Goal: Task Accomplishment & Management: Manage account settings

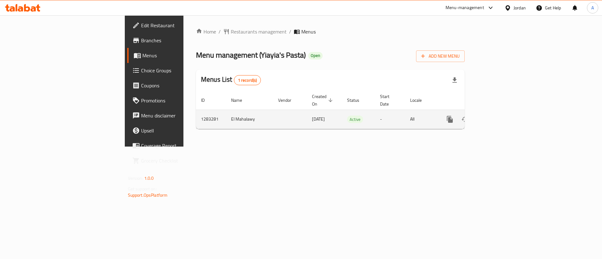
click at [498, 117] on icon "enhanced table" at bounding box center [495, 120] width 6 height 6
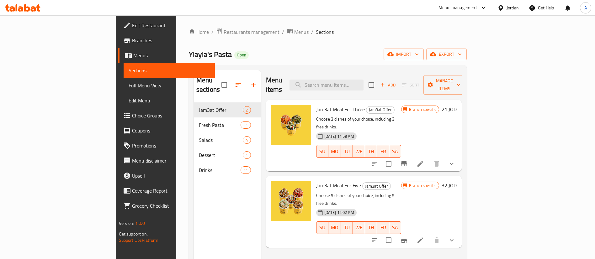
click at [390, 100] on div "Jam3at Meal For Three Jam3at Offer Choose 3 dishes of your choice, including 3 …" at bounding box center [364, 136] width 196 height 72
click at [364, 84] on input "search" at bounding box center [327, 85] width 74 height 11
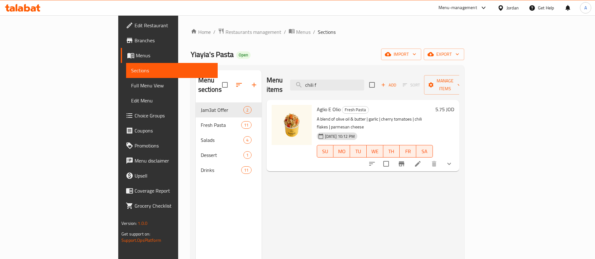
type input "chili f"
click at [135, 118] on span "Choice Groups" at bounding box center [174, 116] width 78 height 8
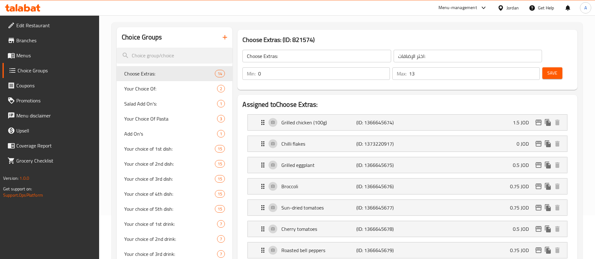
scroll to position [94, 0]
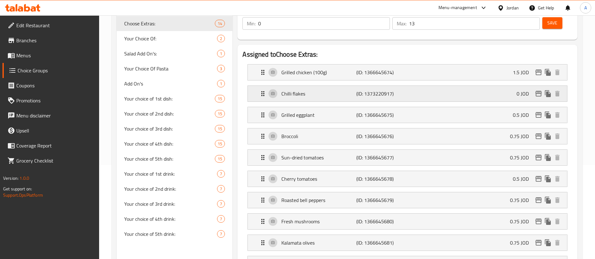
click at [357, 90] on p "(ID: 1373220917)" at bounding box center [381, 94] width 50 height 8
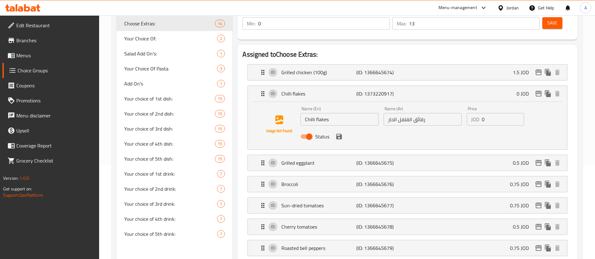
click at [500, 113] on input "0" at bounding box center [503, 119] width 42 height 13
click at [424, 104] on div "Name (En) Chilli flakes Name (En) Name (Ar) رقائق الفلفل الحار Name (Ar) Price …" at bounding box center [422, 124] width 249 height 41
click at [339, 133] on icon "save" at bounding box center [339, 137] width 8 height 8
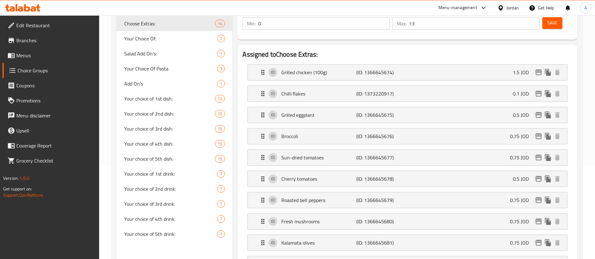
type input "0.1"
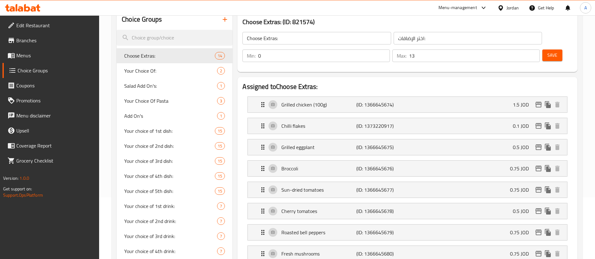
scroll to position [47, 0]
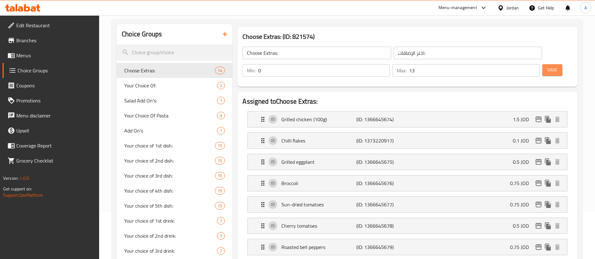
click at [547, 66] on span "Save" at bounding box center [552, 70] width 10 height 8
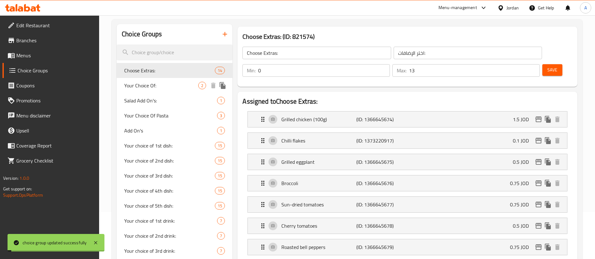
click at [171, 82] on span "Your Choice Of:" at bounding box center [161, 86] width 74 height 8
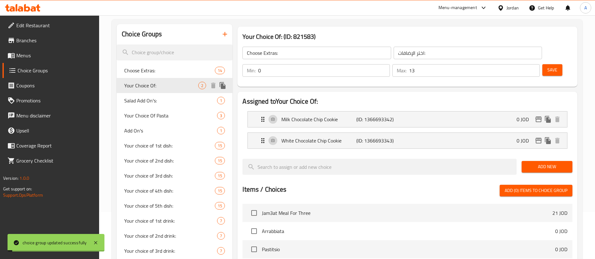
type input "Your Choice Of:"
type input "اختيارك من:"
type input "1"
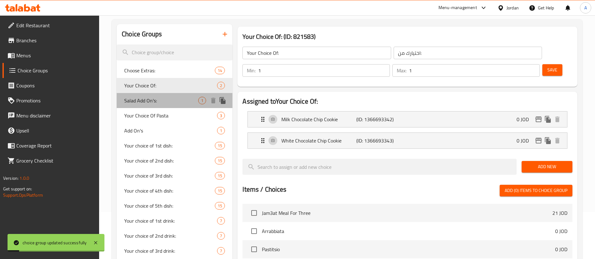
click at [173, 98] on span "Salad Add On's:" at bounding box center [161, 101] width 74 height 8
type input "Salad Add On's:"
type input "الإضافات على السلطة:"
type input "0"
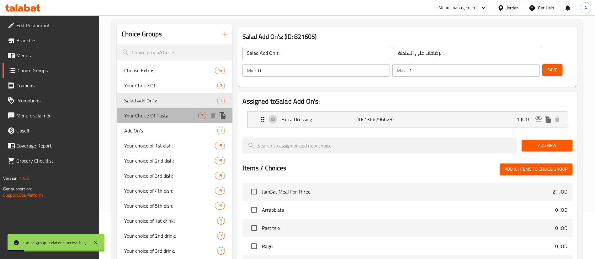
click at [171, 115] on span "Your Choice Of Pasta" at bounding box center [161, 116] width 74 height 8
type input "Your Choice Of Pasta"
type input "إختيارك من المكرونة"
type input "1"
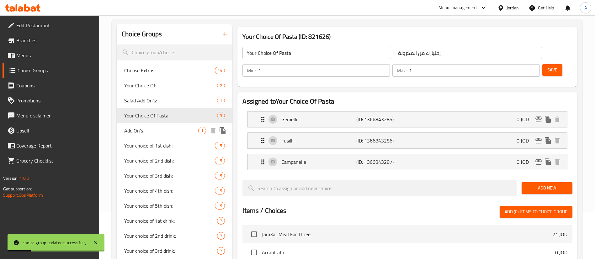
click at [169, 137] on div "Add On's 1" at bounding box center [175, 130] width 116 height 15
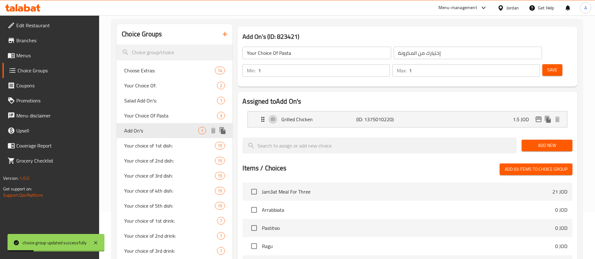
type input "Add On's"
type input "اضافات"
type input "0"
click at [161, 149] on span "Your choice of 1st dish:" at bounding box center [169, 146] width 91 height 8
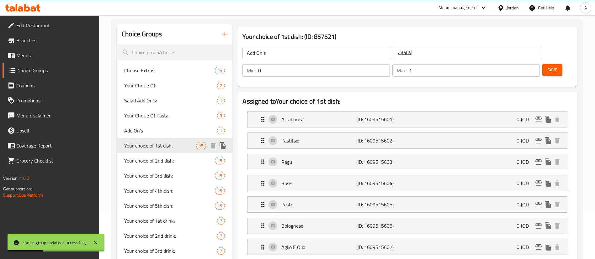
type input "Your choice of 1st dish:"
type input "اختيارك للباستا الاولى"
type input "1"
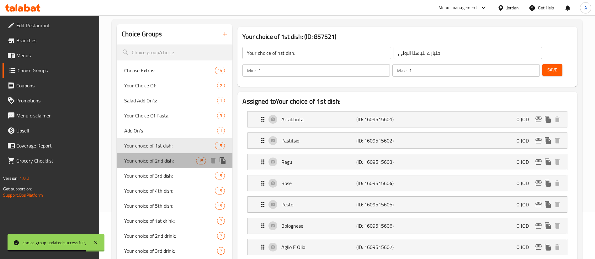
drag, startPoint x: 154, startPoint y: 161, endPoint x: 154, endPoint y: 176, distance: 15.7
click at [154, 161] on span "Your choice of 2nd dish:" at bounding box center [160, 161] width 72 height 8
type input "Your choice of 2nd dish:"
type input "اختيارك من المعكرونة الثانية:"
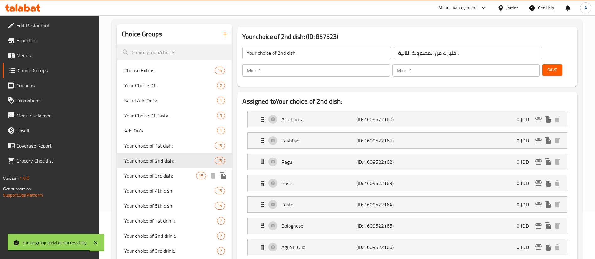
click at [153, 176] on span "Your choice of 3rd dish:" at bounding box center [160, 176] width 72 height 8
type input "Your choice of 3rd dish:"
type input "اختيارك من المعكرونة الثالثة:"
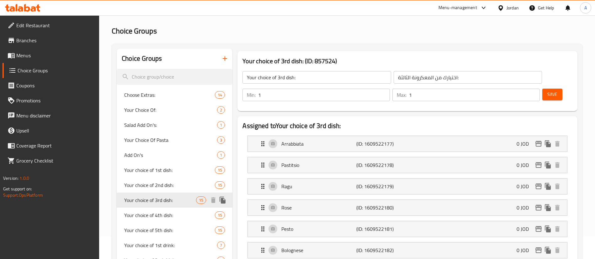
scroll to position [0, 0]
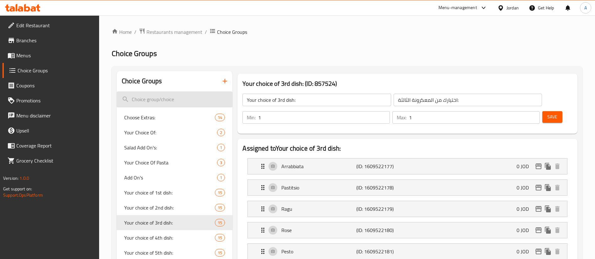
click at [151, 93] on input "search" at bounding box center [175, 100] width 116 height 16
paste input "0.1"
type input "0.1"
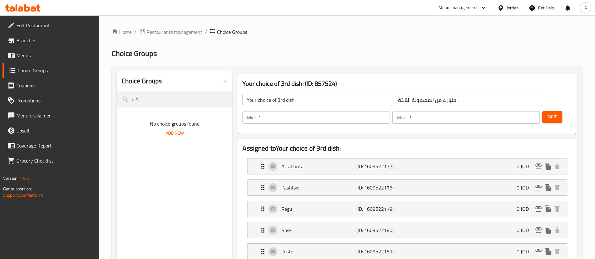
drag, startPoint x: 158, startPoint y: 101, endPoint x: 82, endPoint y: 101, distance: 75.9
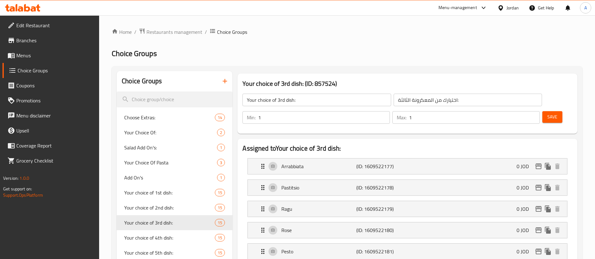
type input "h"
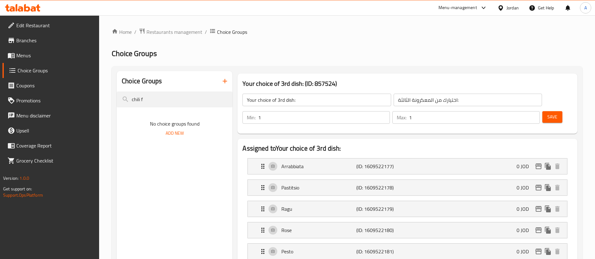
type input "chili fl"
drag, startPoint x: 146, startPoint y: 109, endPoint x: 129, endPoint y: 110, distance: 17.6
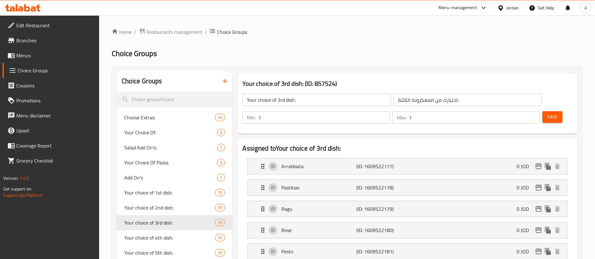
click at [543, 108] on div "Min: 1 ​ Max: 1 ​ Save" at bounding box center [406, 118] width 335 height 20
click at [547, 113] on span "Save" at bounding box center [552, 117] width 10 height 8
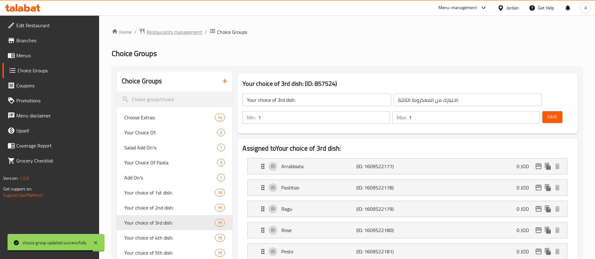
click at [185, 28] on span "Restaurants management" at bounding box center [174, 32] width 56 height 8
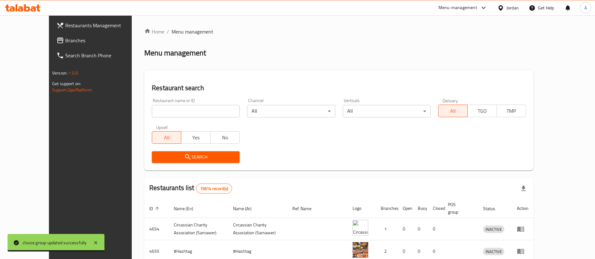
click at [194, 109] on div "Home / Menu management Menu management Restaurant search Restaurant name or ID …" at bounding box center [338, 225] width 389 height 394
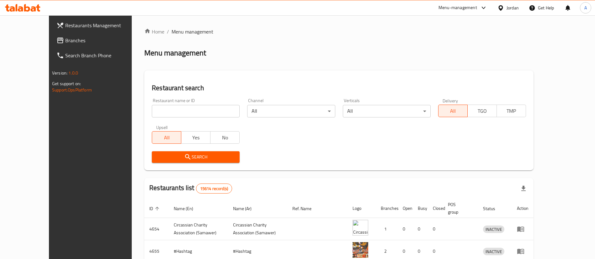
click at [194, 109] on input "search" at bounding box center [196, 111] width 88 height 13
type input "beta bite"
click button "Search" at bounding box center [196, 157] width 88 height 12
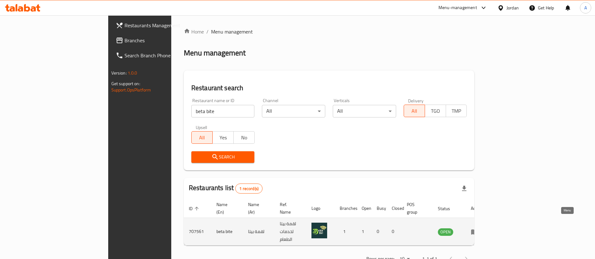
click at [478, 230] on icon "enhanced table" at bounding box center [474, 232] width 7 height 5
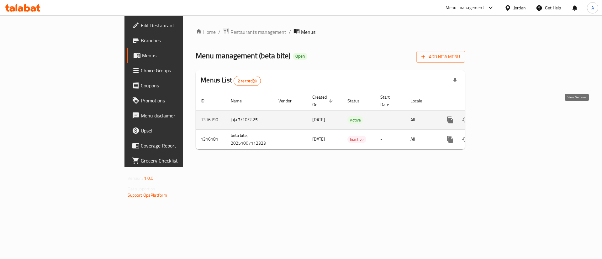
click at [499, 116] on icon "enhanced table" at bounding box center [496, 120] width 8 height 8
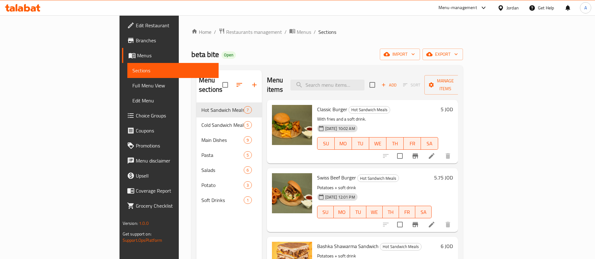
click at [30, 8] on icon at bounding box center [22, 8] width 35 height 8
